Goal: Task Accomplishment & Management: Use online tool/utility

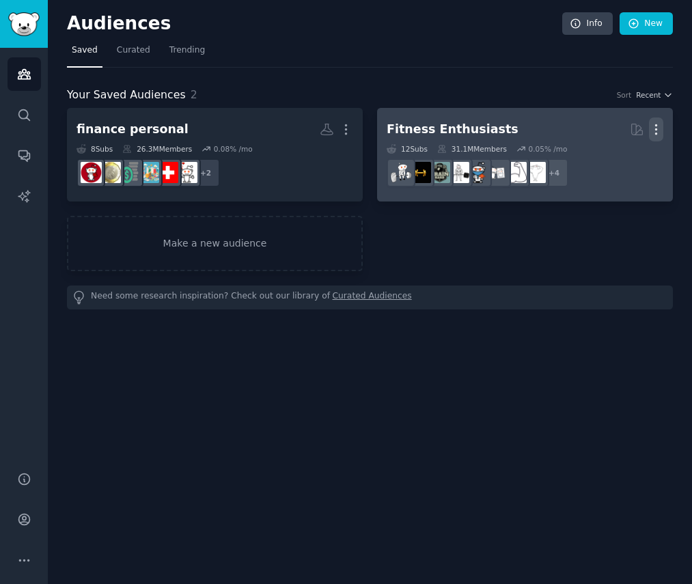
click at [656, 129] on icon "button" at bounding box center [656, 130] width 1 height 10
click at [606, 161] on p "Delete" at bounding box center [618, 158] width 31 height 14
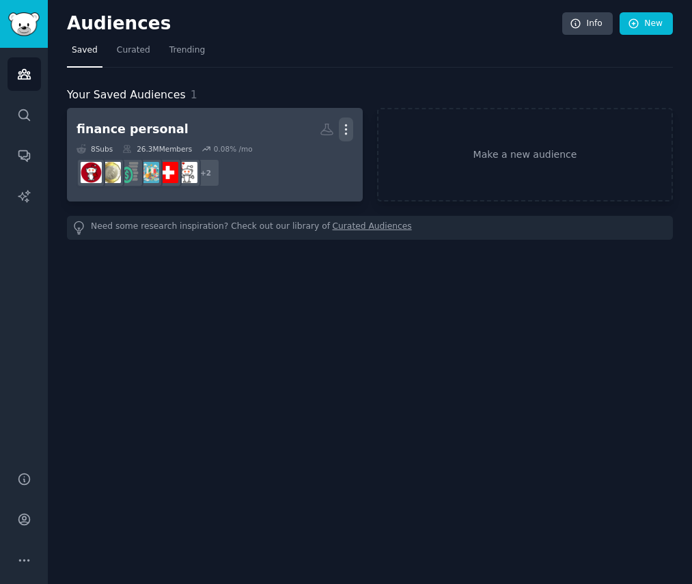
click at [346, 125] on icon "button" at bounding box center [346, 130] width 1 height 10
click at [303, 162] on p "Delete" at bounding box center [308, 158] width 31 height 14
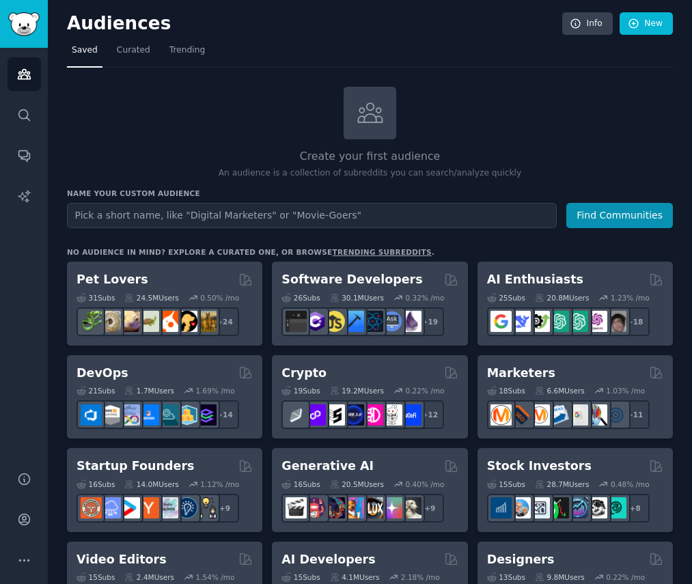
click at [366, 116] on icon at bounding box center [370, 112] width 29 height 29
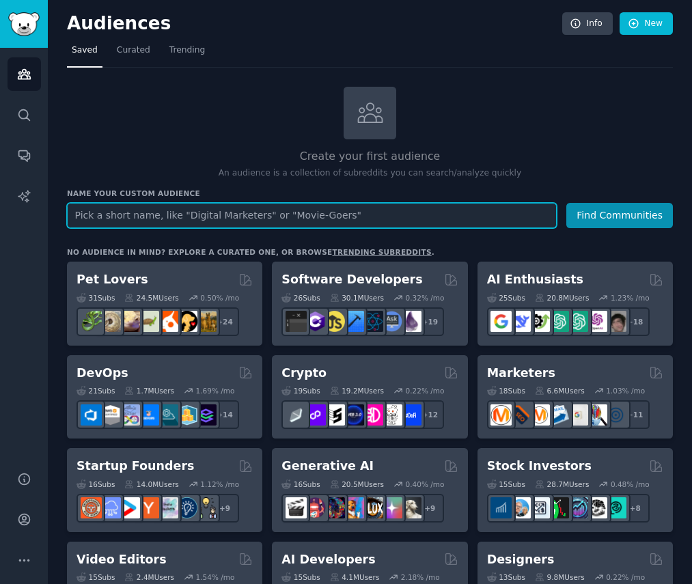
click at [245, 206] on input "text" at bounding box center [312, 215] width 490 height 25
type input "sale proposal"
click at [566, 203] on button "Find Communities" at bounding box center [619, 215] width 107 height 25
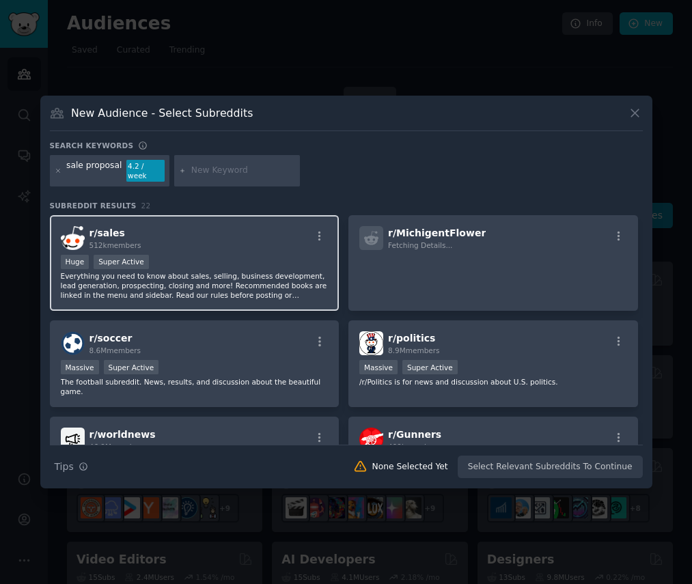
click at [216, 255] on div "Huge Super Active" at bounding box center [195, 263] width 268 height 17
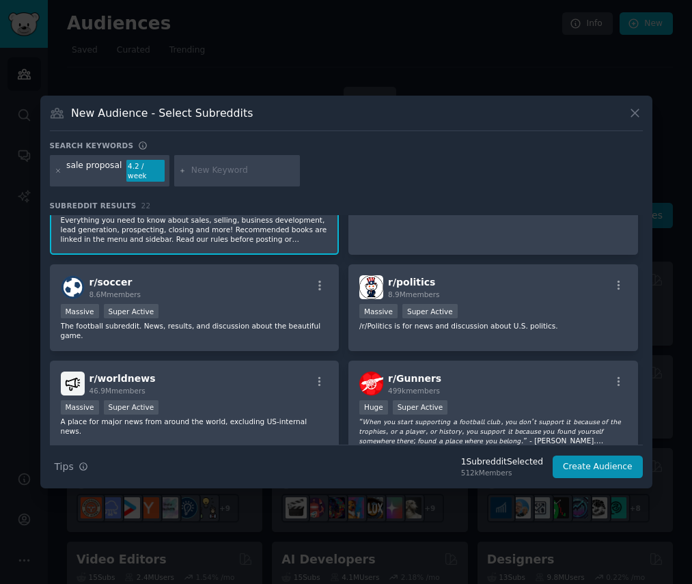
scroll to position [574, 0]
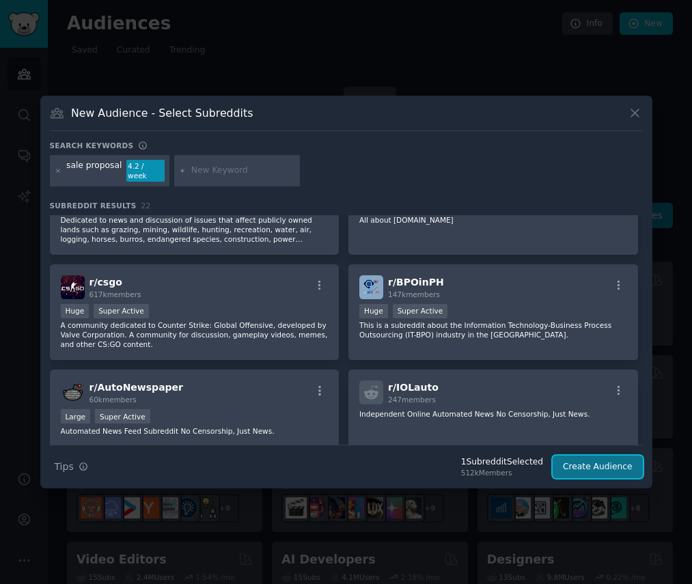
click at [607, 464] on button "Create Audience" at bounding box center [598, 467] width 90 height 23
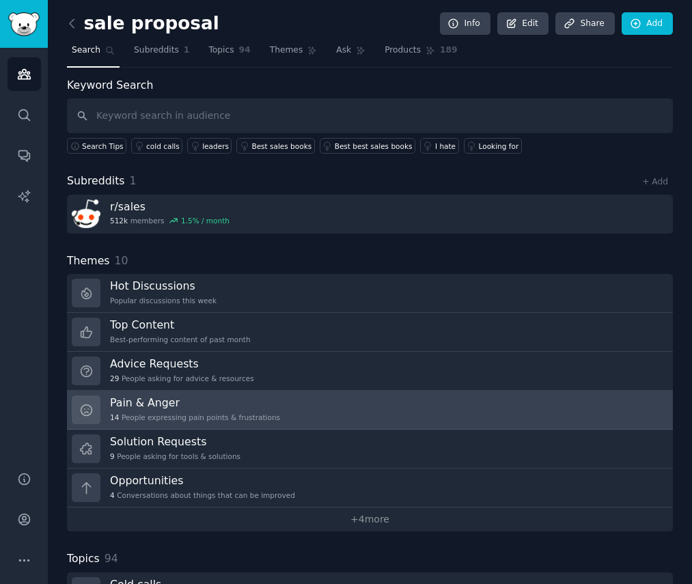
click at [127, 410] on div "Pain & Anger 14 People expressing pain points & frustrations" at bounding box center [195, 409] width 170 height 29
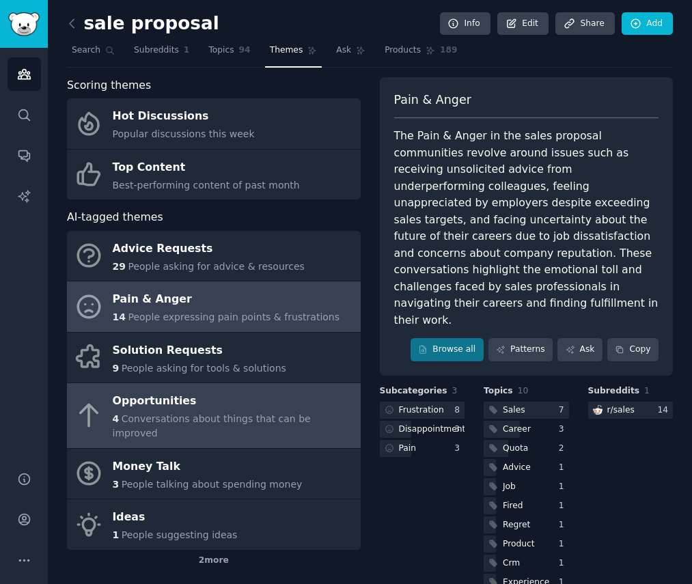
click at [140, 403] on div "Opportunities" at bounding box center [233, 402] width 241 height 22
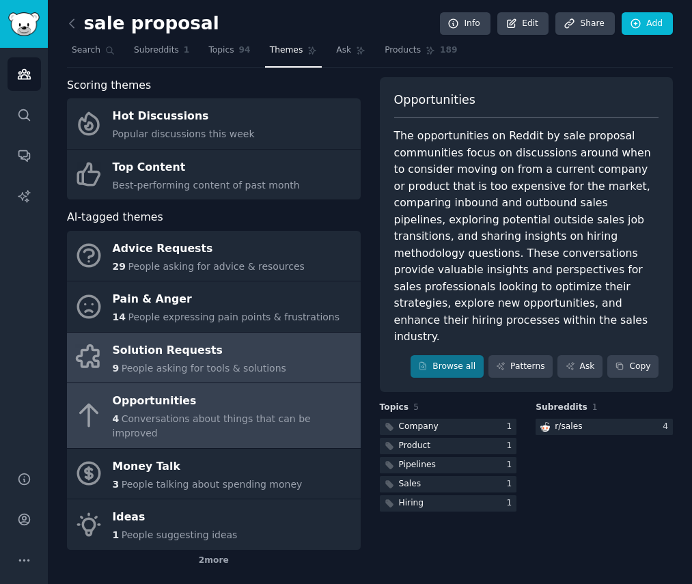
click at [137, 361] on div "9 People asking for tools & solutions" at bounding box center [199, 368] width 173 height 14
